Goal: Information Seeking & Learning: Learn about a topic

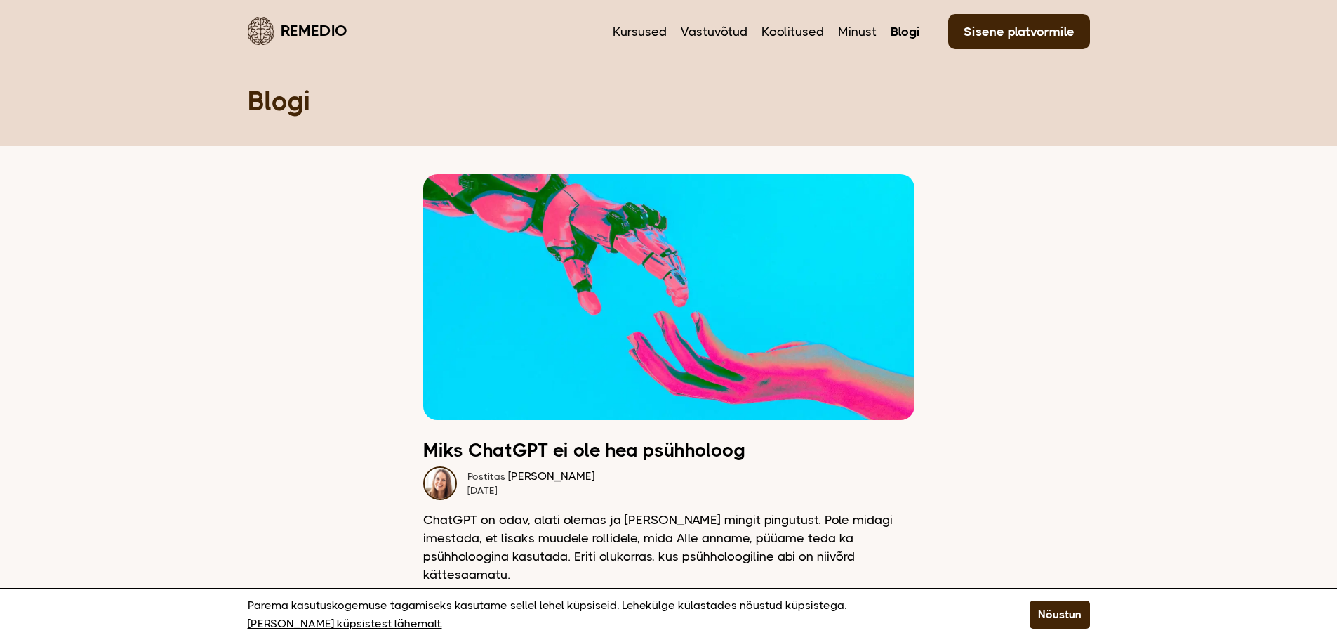
scroll to position [2387, 0]
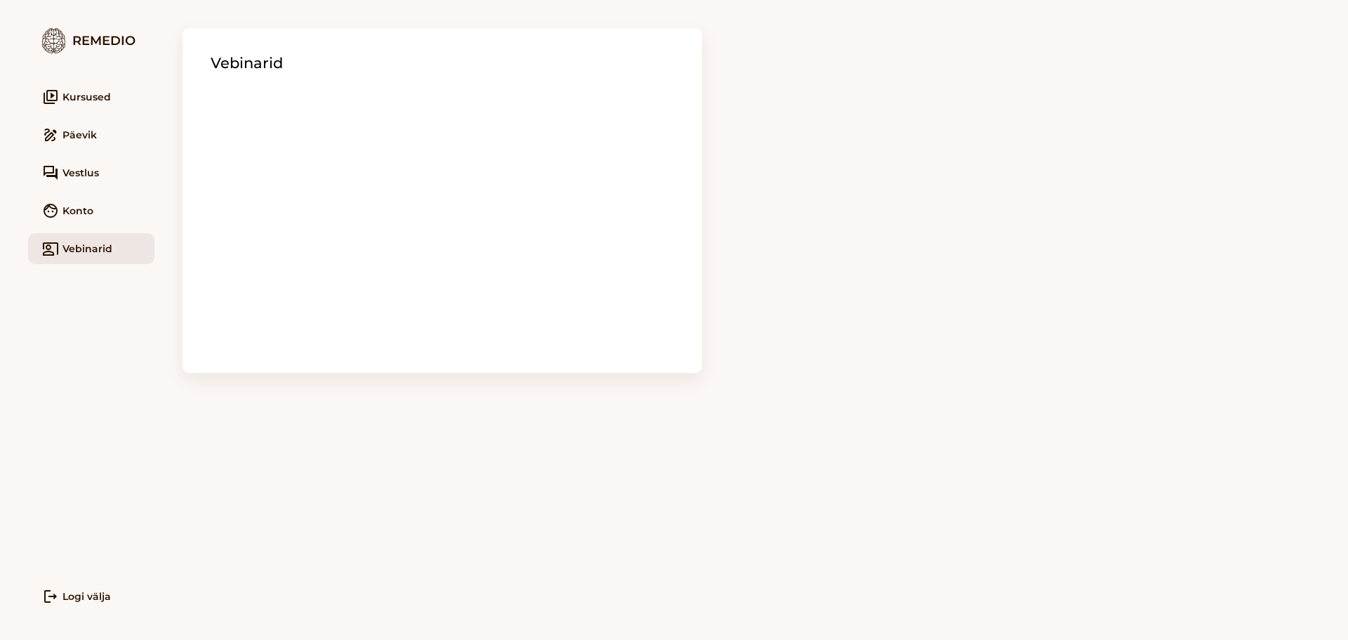
click at [83, 91] on link "video_library Kursused" at bounding box center [91, 96] width 126 height 31
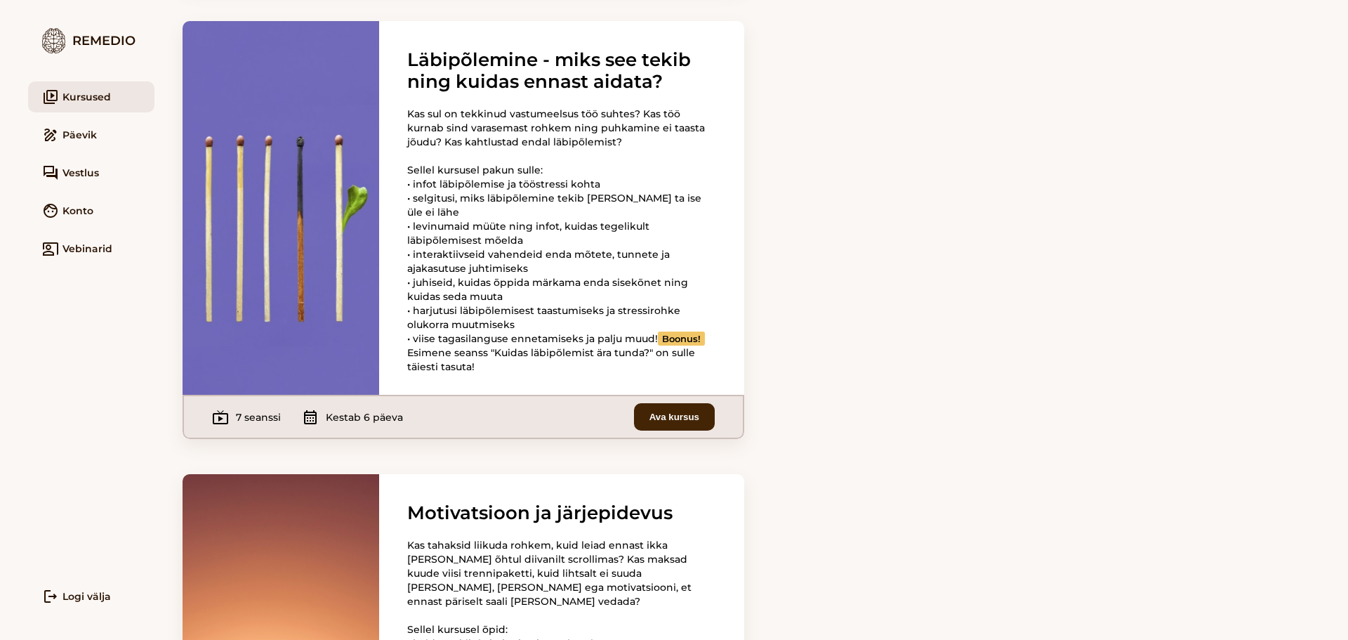
scroll to position [1755, 0]
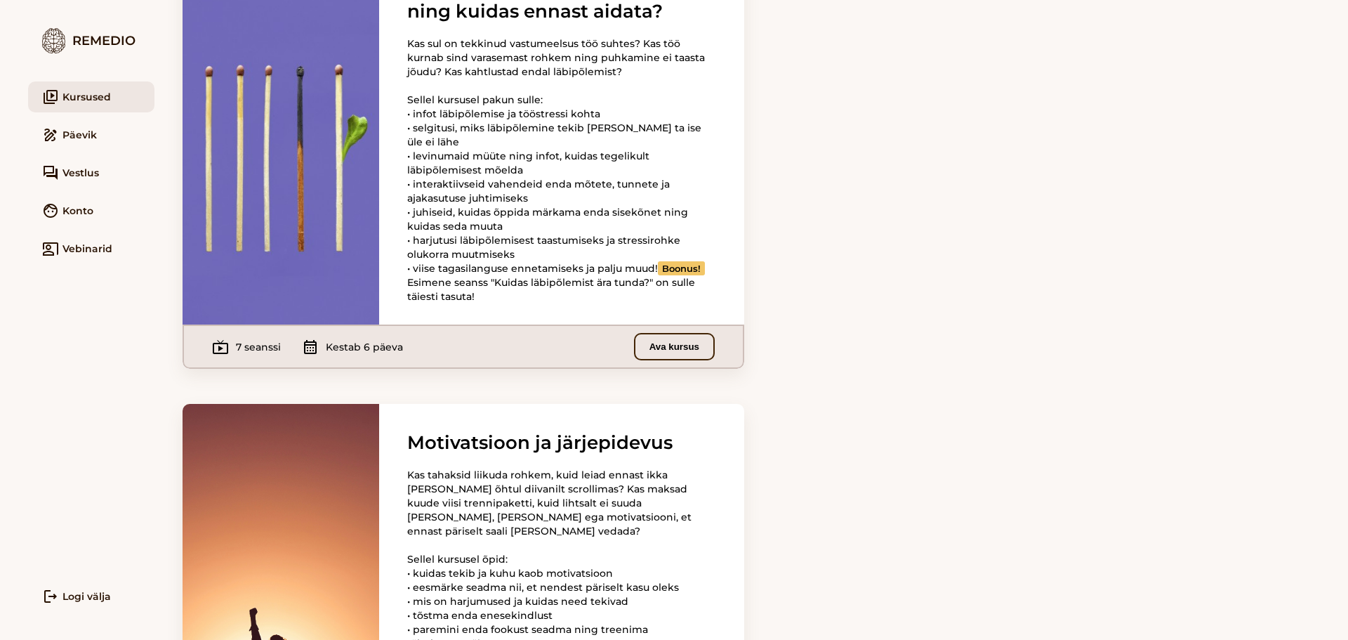
click at [660, 360] on button "Ava kursus" at bounding box center [674, 346] width 81 height 27
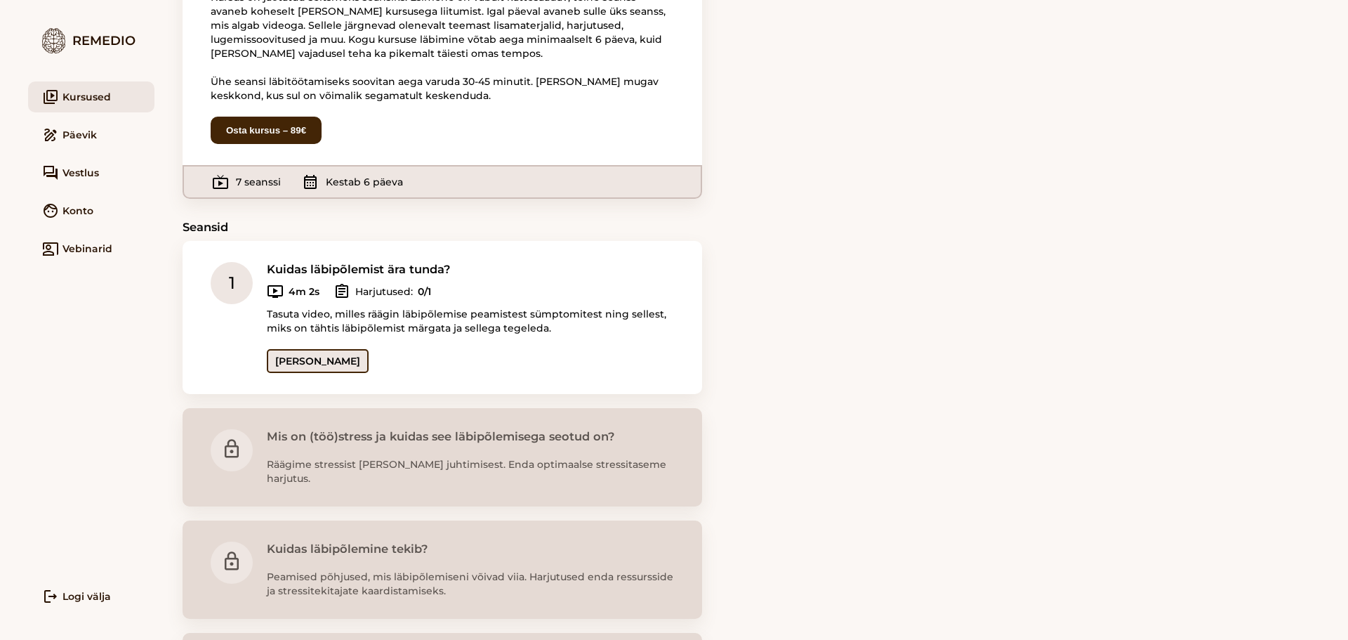
scroll to position [140, 0]
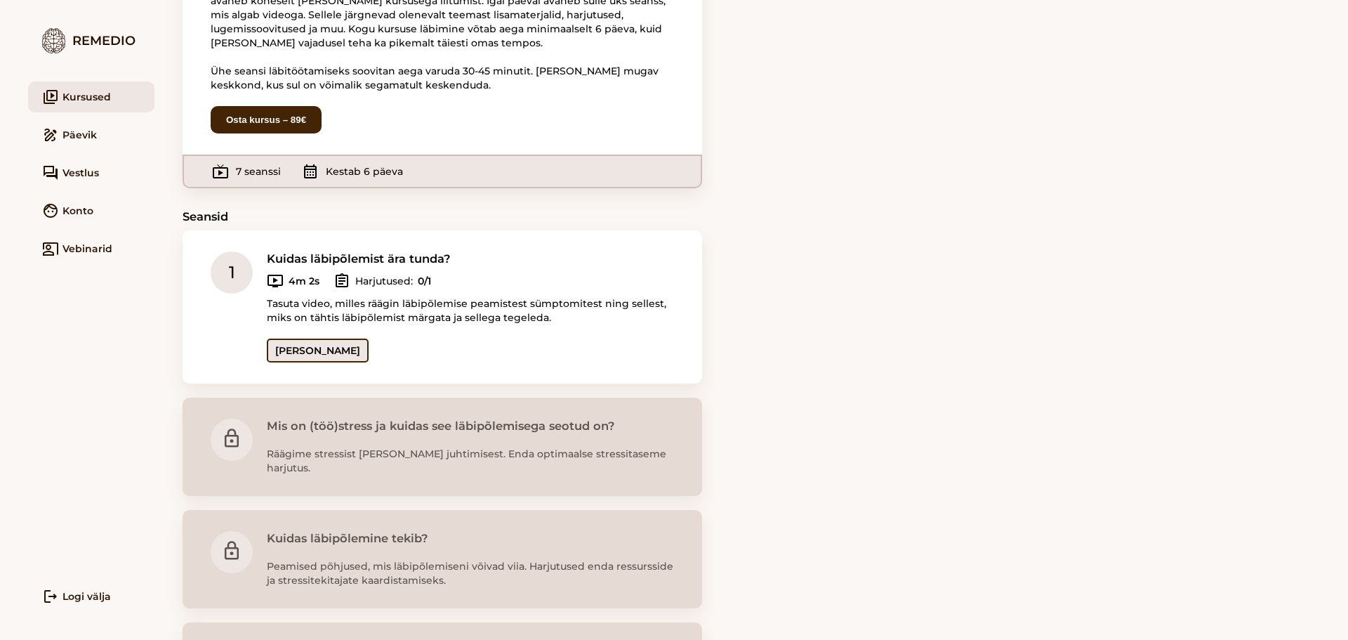
click at [308, 347] on link "[PERSON_NAME]" at bounding box center [318, 350] width 102 height 24
